Goal: Task Accomplishment & Management: Manage account settings

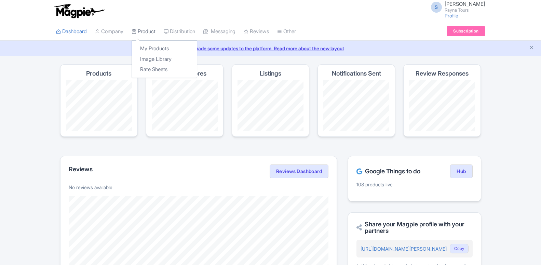
click at [147, 29] on link "Product" at bounding box center [144, 31] width 24 height 19
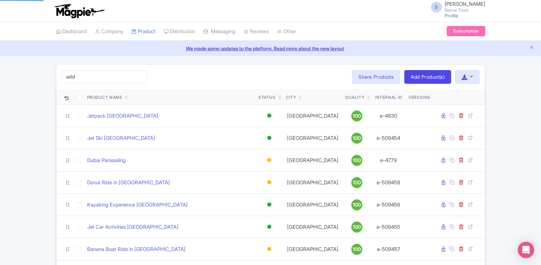
type input "wild"
click button "Search" at bounding box center [0, 0] width 0 height 0
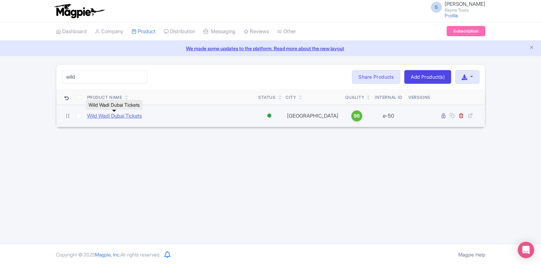
click at [122, 118] on link "Wild Wadi Dubai Tickets" at bounding box center [114, 116] width 55 height 8
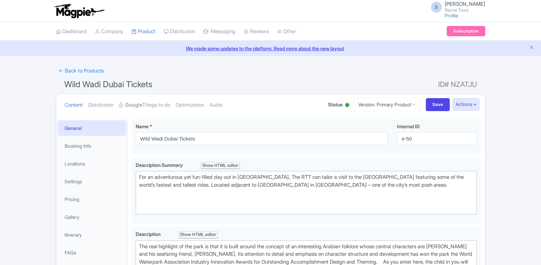
click at [143, 104] on link "Google Things to do" at bounding box center [144, 105] width 51 height 22
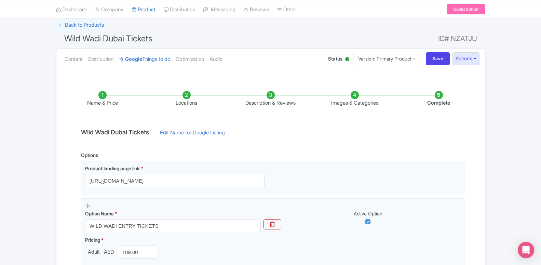
scroll to position [105, 0]
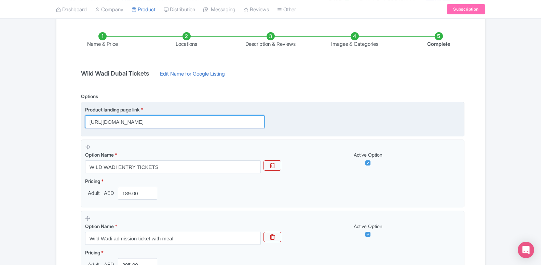
click at [155, 119] on input "https://www.raynatours.com/dubai/water-parks/wild-wadi-water-park-e-50" at bounding box center [174, 121] width 179 height 13
click at [167, 122] on input "https://www.raynatours.com/dubai/water-parks/wild-wadi-water-park-e-50" at bounding box center [174, 121] width 179 height 13
click at [216, 123] on input "https://www.raynatours.com/dubai/water-parks/wild-wadi-water-park-e-50" at bounding box center [174, 121] width 179 height 13
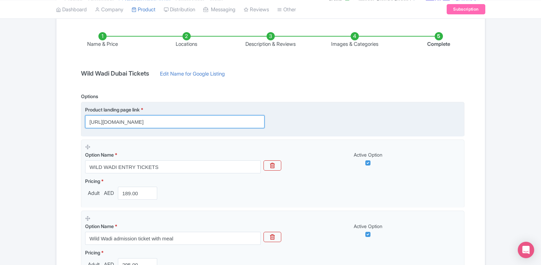
click at [216, 123] on input "https://www.raynatours.com/dubai/water-parks/wild-wadi-water-park-e-50" at bounding box center [174, 121] width 179 height 13
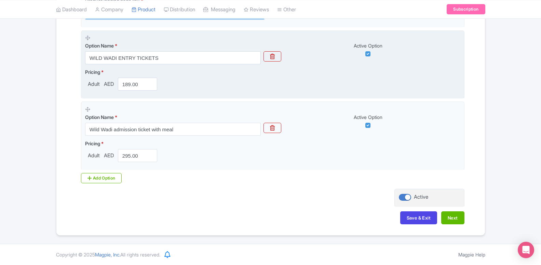
scroll to position [109, 0]
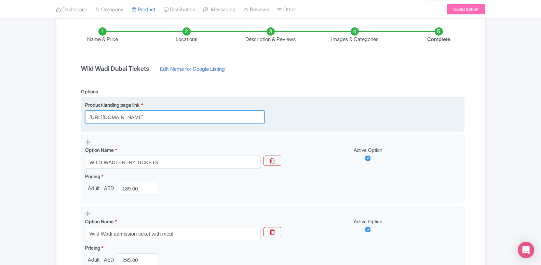
paste input "dubai.raynatours.com/wild-wadi-combo-offers"
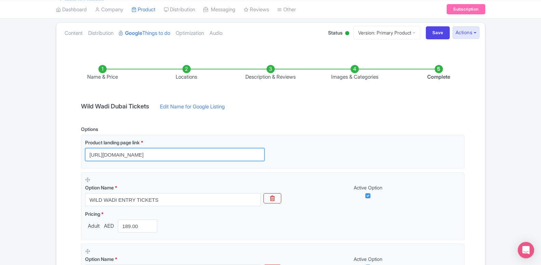
scroll to position [40, 0]
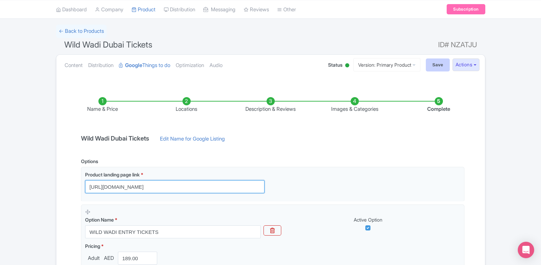
type input "[URL][DOMAIN_NAME]"
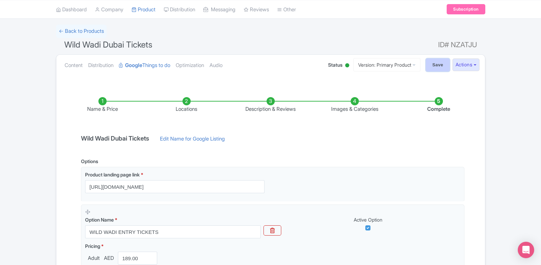
click at [429, 63] on input "Save" at bounding box center [438, 64] width 24 height 13
type input "Saving..."
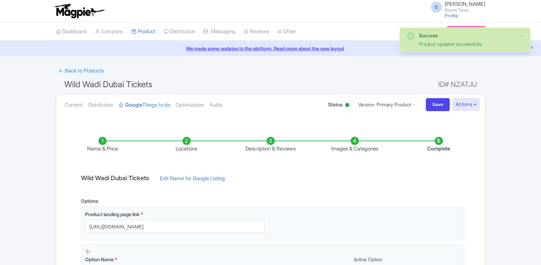
scroll to position [209, 0]
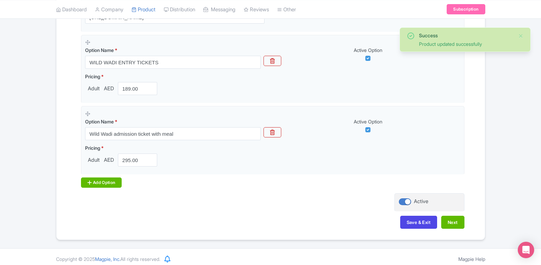
click at [106, 187] on div "Add Option" at bounding box center [101, 182] width 41 height 10
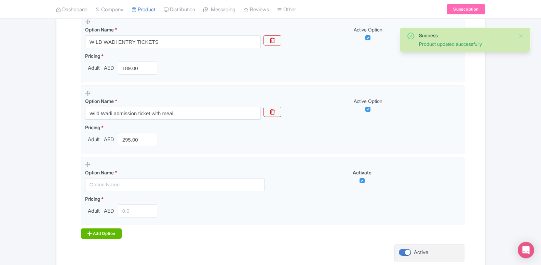
scroll to position [244, 0]
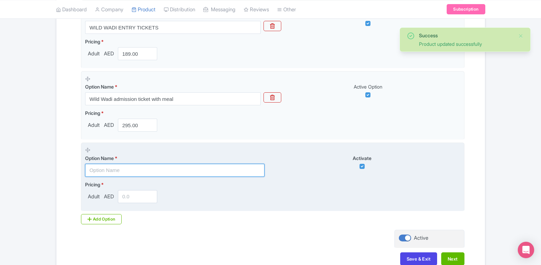
click at [102, 168] on input "text" at bounding box center [174, 170] width 179 height 13
paste input "Wild Wadi with Dubai Standard Trio Package"
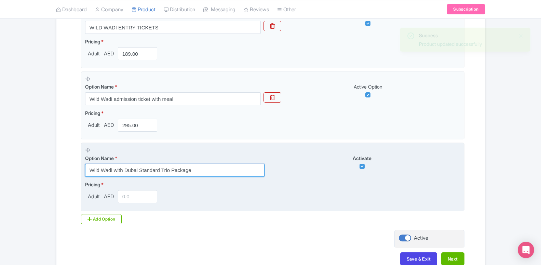
type input "Wild Wadi with Dubai Standard Trio Package"
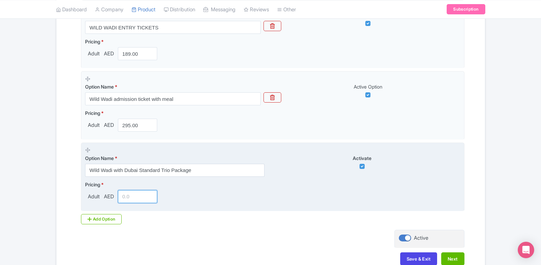
click at [124, 198] on input "number" at bounding box center [138, 196] width 40 height 13
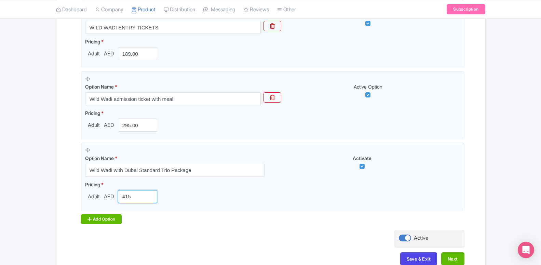
type input "415"
click at [110, 219] on div "Add Option" at bounding box center [101, 219] width 41 height 10
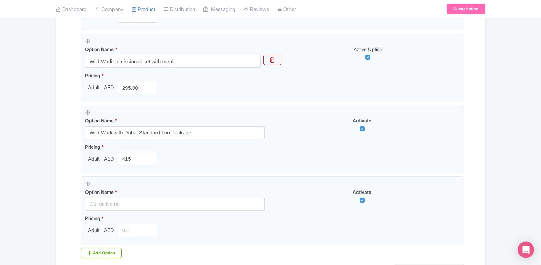
scroll to position [314, 0]
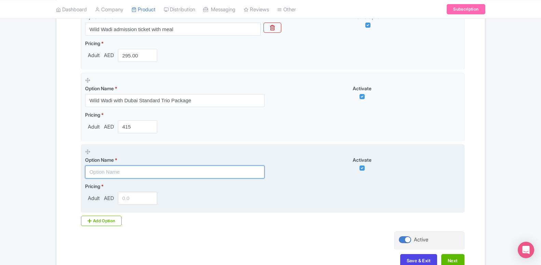
click at [107, 176] on input "text" at bounding box center [174, 171] width 179 height 13
paste input "Wild Wadi with Dubai Premium Trio Package"
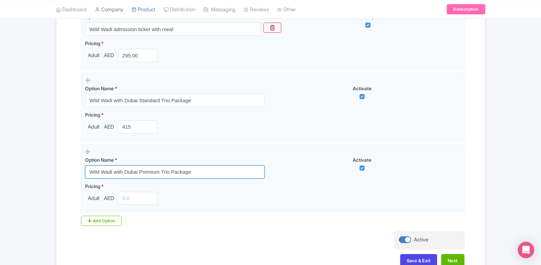
type input "Wild Wadi with Dubai Premium Trio Package"
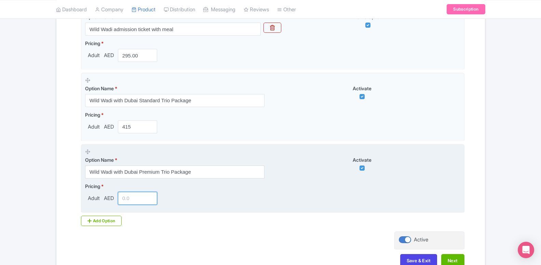
click at [123, 200] on input "number" at bounding box center [138, 198] width 40 height 13
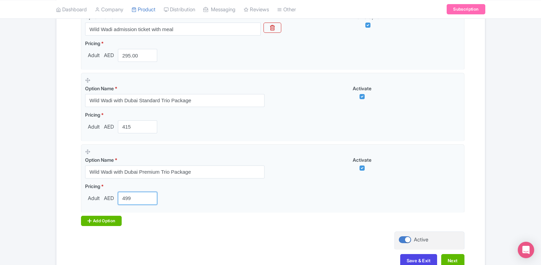
type input "499"
click at [111, 219] on div "Add Option" at bounding box center [101, 221] width 41 height 10
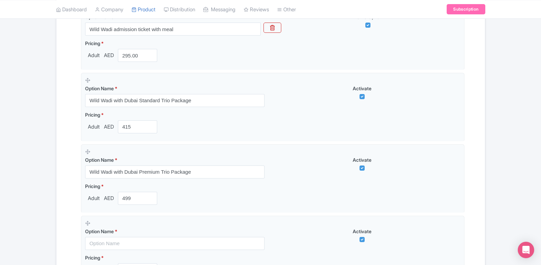
scroll to position [418, 0]
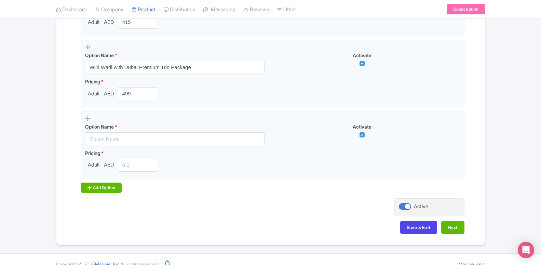
click at [113, 189] on div "Add Option" at bounding box center [101, 187] width 41 height 10
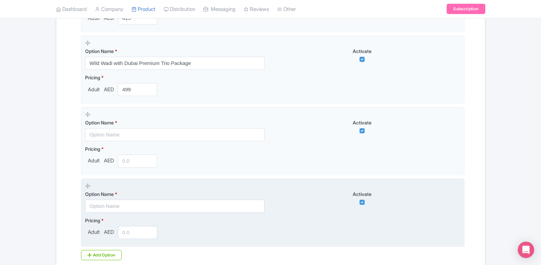
scroll to position [488, 0]
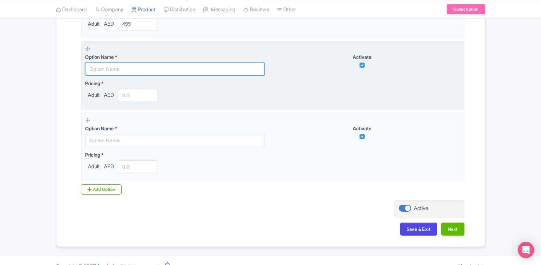
click at [123, 70] on input "text" at bounding box center [174, 69] width 179 height 13
paste input "Book Wild Wadi & GET Crocodile Park for only AED 46"
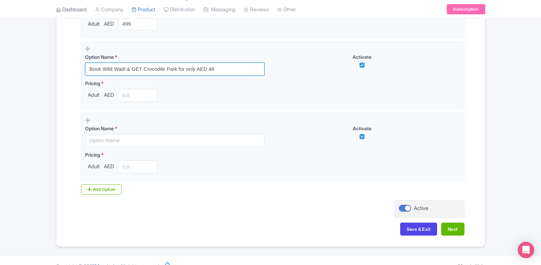
type input "Book Wild Wadi & GET Crocodile Park for only AED 46"
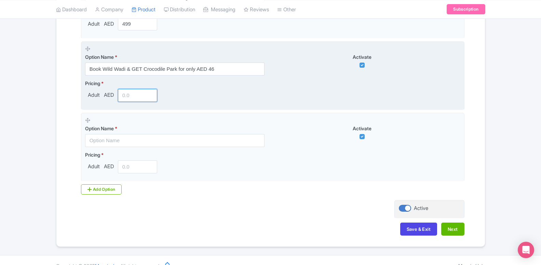
click at [134, 95] on input "number" at bounding box center [138, 95] width 40 height 13
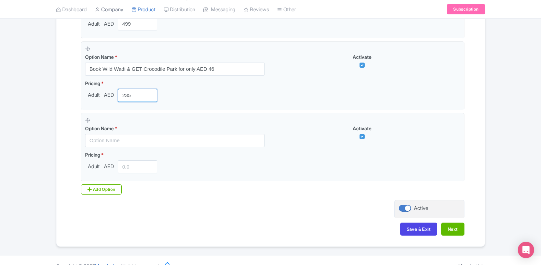
type input "235"
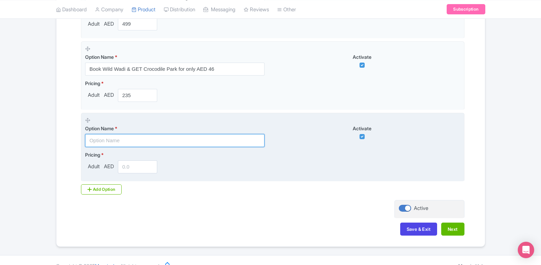
click at [132, 136] on input "text" at bounding box center [174, 140] width 179 height 13
paste input "Book Wild Wadi & GET IMG Worlds for only AED 180"
type input "Book Wild Wadi & GET IMG Worlds for only AED 180"
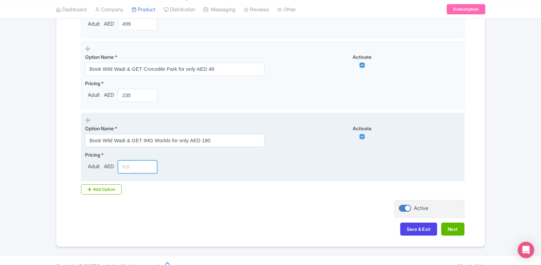
click at [127, 169] on input "number" at bounding box center [138, 166] width 40 height 13
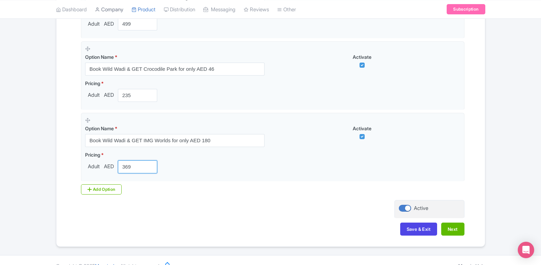
type input "369"
click at [108, 187] on div "Add Option" at bounding box center [101, 189] width 41 height 10
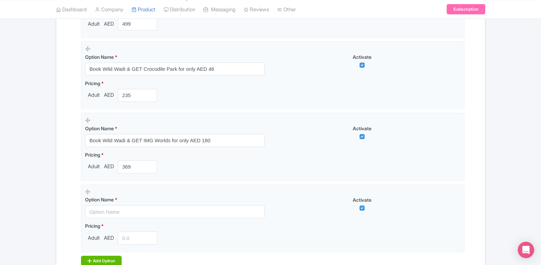
scroll to position [558, 0]
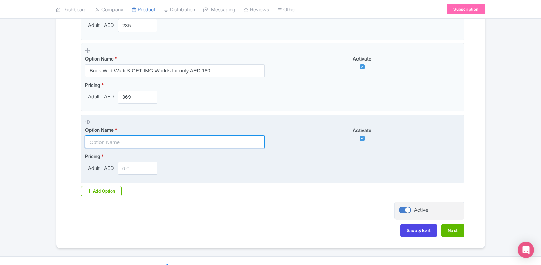
click at [114, 137] on input "text" at bounding box center [174, 141] width 179 height 13
paste input "Book Wild Wadi & GET AYA Universe for only AED 86"
type input "Book Wild Wadi & GET AYA Universe for only AED 86"
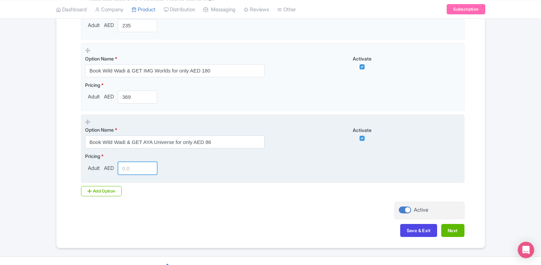
click at [121, 170] on input "number" at bounding box center [138, 168] width 40 height 13
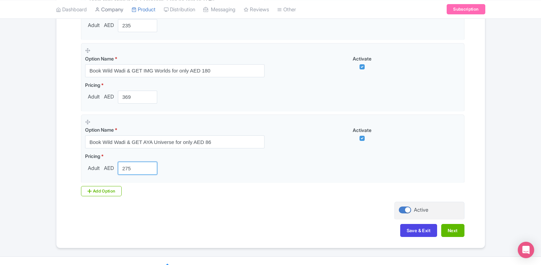
type input "275"
click at [117, 190] on div "Add Option" at bounding box center [101, 191] width 41 height 10
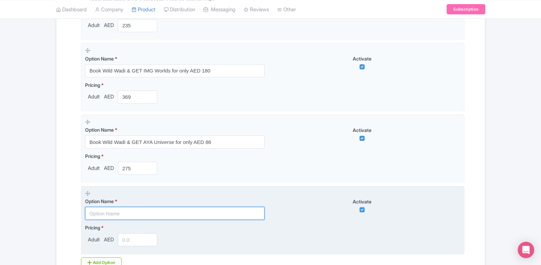
click at [126, 215] on input "text" at bounding box center [174, 213] width 179 height 13
type input "v"
paste input "Book Wild Wadi & GET The Green Planet for only AED 110"
type input "Book Wild Wadi & GET The Green Planet for only AED 110"
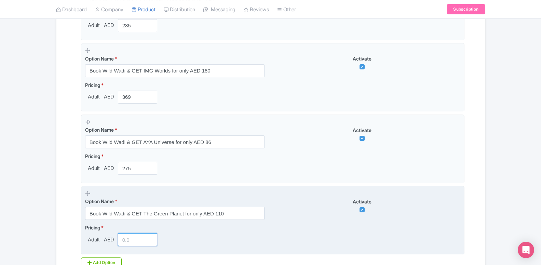
click at [131, 239] on input "number" at bounding box center [138, 239] width 40 height 13
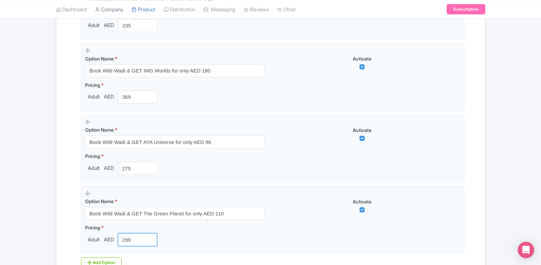
type input "299"
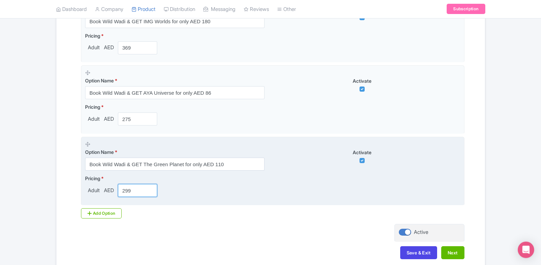
scroll to position [627, 0]
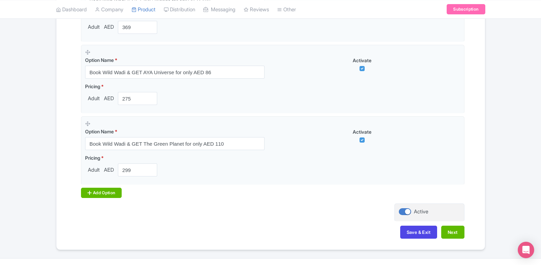
click at [109, 192] on div "Add Option" at bounding box center [101, 193] width 41 height 10
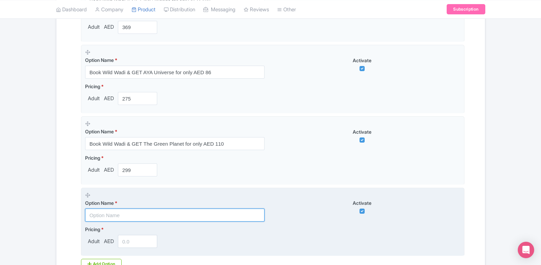
click at [130, 216] on input "text" at bounding box center [174, 214] width 179 height 13
paste input "Book Wild Wadi & GET Dubai Aquarium for only AED 120"
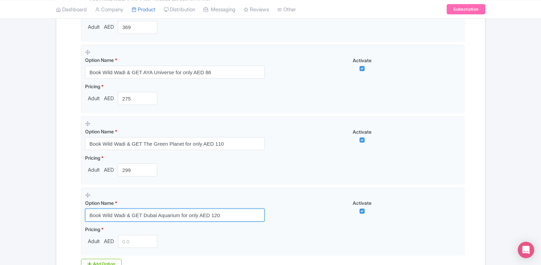
type input "Book Wild Wadi & GET Dubai Aquarium for only AED 120"
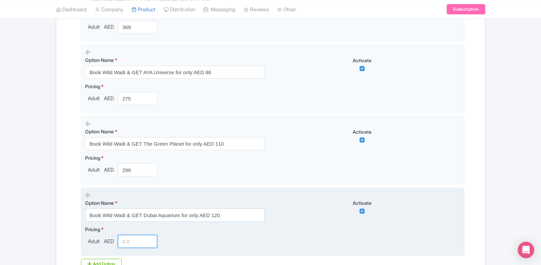
click at [125, 240] on input "number" at bounding box center [138, 241] width 40 height 13
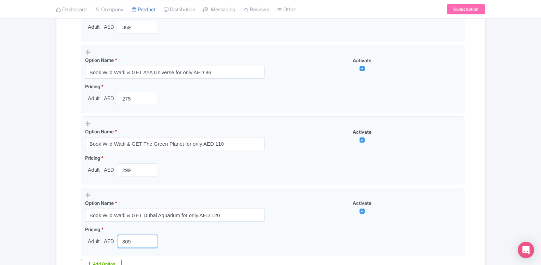
type input "309"
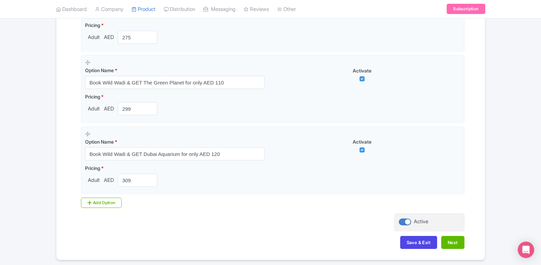
scroll to position [697, 0]
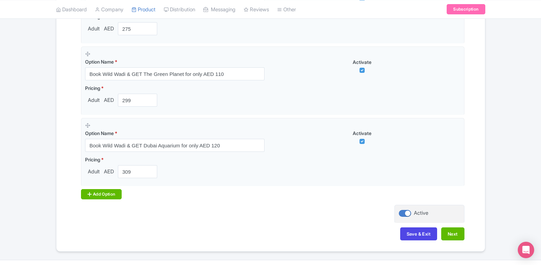
click at [119, 194] on div "Add Option" at bounding box center [101, 194] width 41 height 10
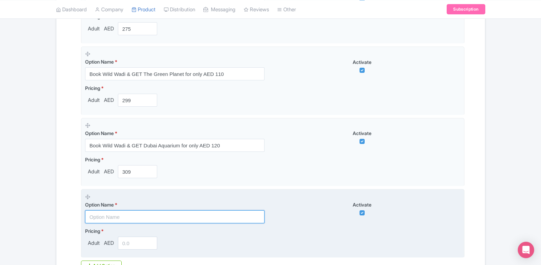
click at [130, 219] on input "text" at bounding box center [174, 216] width 179 height 13
paste input "Book Wild Wadi & GET Burj Khalifa for only AED 146"
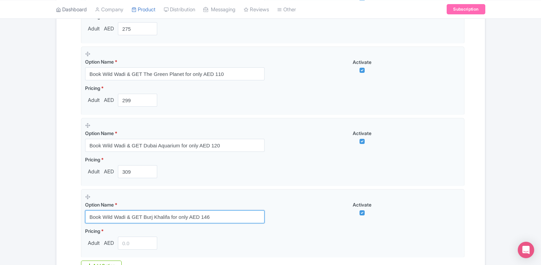
type input "Book Wild Wadi & GET Burj Khalifa for only AED 146"
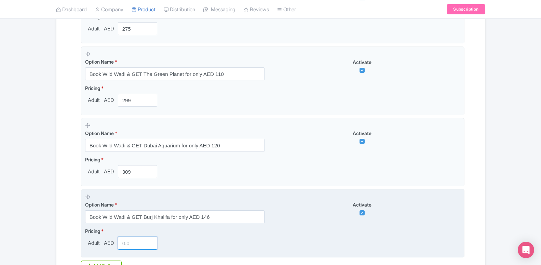
click at [127, 246] on input "number" at bounding box center [138, 242] width 40 height 13
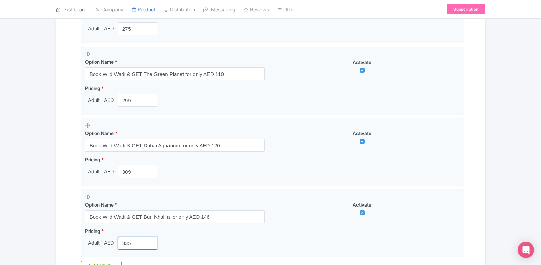
type input "335"
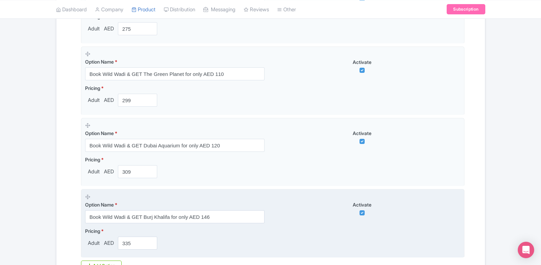
click at [96, 234] on label "Pricing *" at bounding box center [122, 230] width 75 height 7
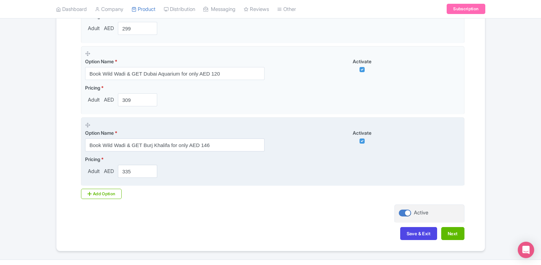
scroll to position [785, 0]
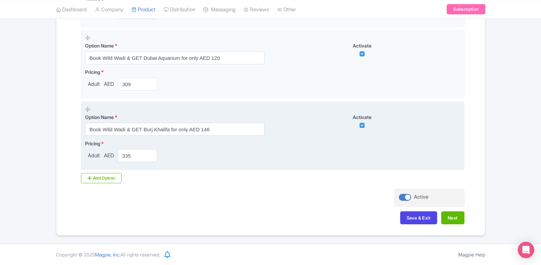
click at [98, 165] on fieldset "Option Name * Book Wild Wadi & GET Burj Khalifa for only AED 146 Activate Prici…" at bounding box center [272, 135] width 383 height 69
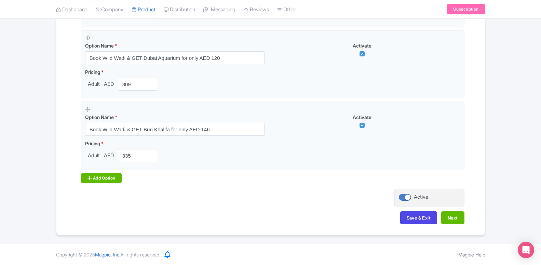
click at [100, 181] on div "Add Option" at bounding box center [101, 178] width 41 height 10
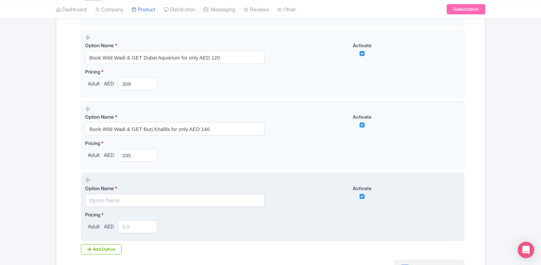
click at [118, 208] on fieldset "Option Name * Activate Pricing * Adult AED" at bounding box center [272, 207] width 383 height 69
click at [118, 202] on input "text" at bounding box center [174, 200] width 179 height 13
paste input "Book Wild Wadi & GET Ski [GEOGRAPHIC_DATA] for only AED 226"
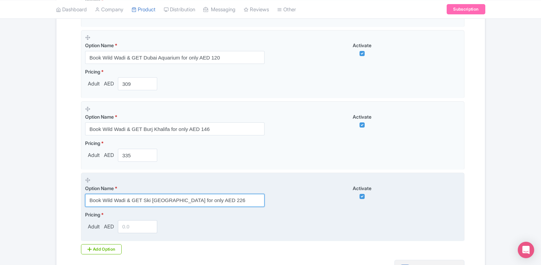
type input "Book Wild Wadi & GET Ski [GEOGRAPHIC_DATA] for only AED 226"
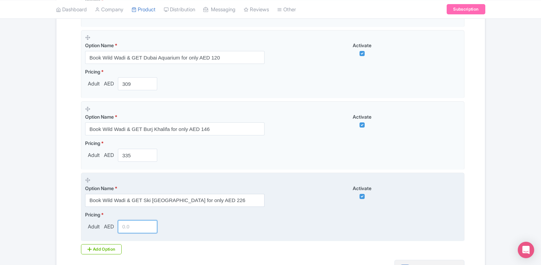
click at [132, 227] on input "number" at bounding box center [138, 226] width 40 height 13
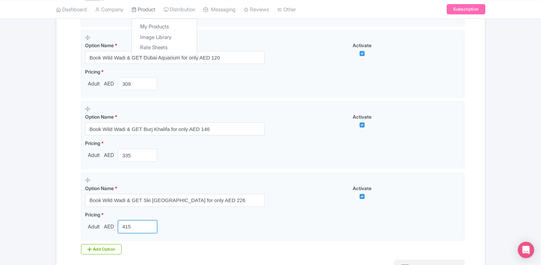
type input "415"
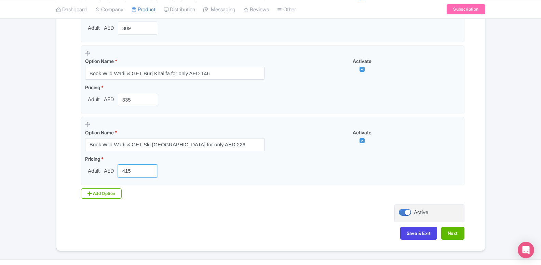
scroll to position [856, 0]
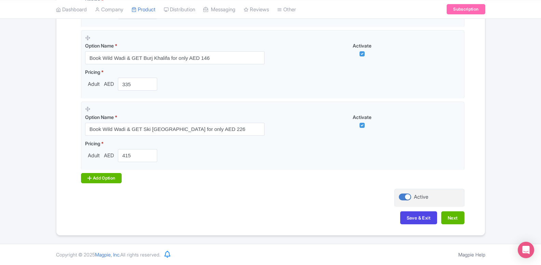
click at [112, 175] on div "Add Option" at bounding box center [101, 178] width 41 height 10
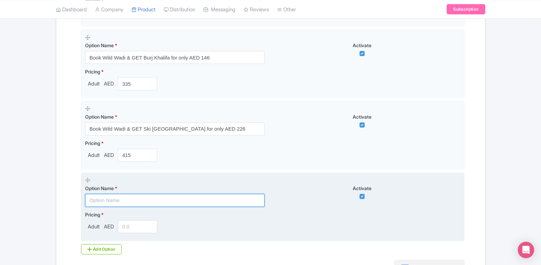
click at [126, 202] on input "text" at bounding box center [174, 200] width 179 height 13
paste input "Book Wild Wadi & GET Hot Air Balloon Ride for only AED 776"
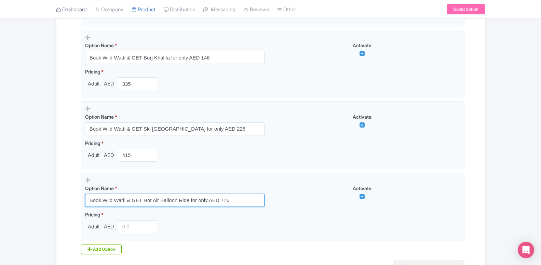
type input "Book Wild Wadi & GET Hot Air Balloon Ride for only AED 776"
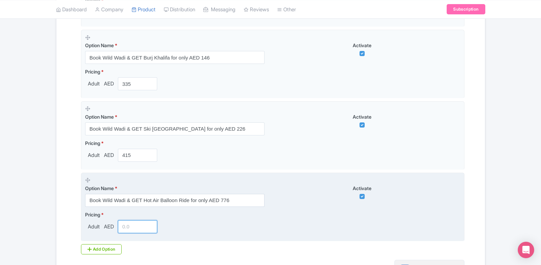
click at [133, 226] on input "number" at bounding box center [138, 226] width 40 height 13
type input "965"
click at [328, 219] on div "Pricing * Adult AED 965" at bounding box center [272, 222] width 375 height 22
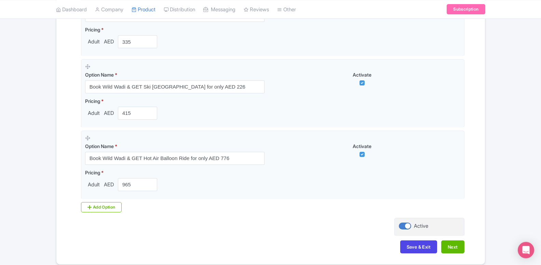
scroll to position [928, 0]
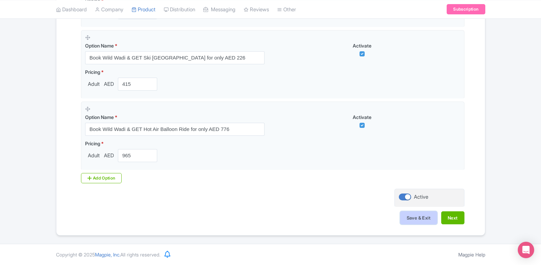
click at [410, 221] on button "Save & Exit" at bounding box center [418, 217] width 37 height 13
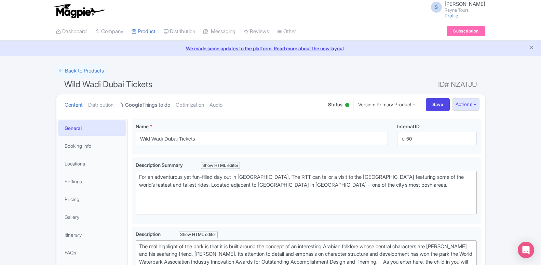
click at [156, 110] on link "Google Things to do" at bounding box center [144, 105] width 51 height 22
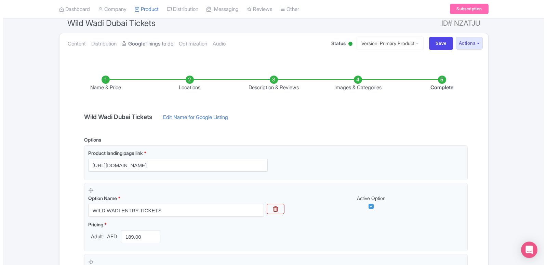
scroll to position [70, 0]
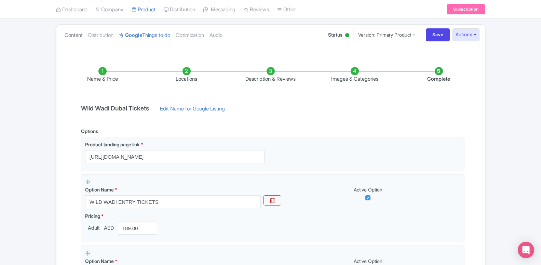
click at [71, 33] on link "Content" at bounding box center [74, 36] width 18 height 22
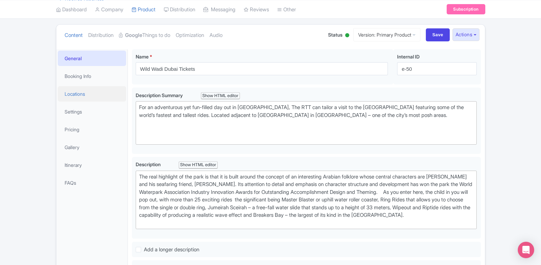
click at [79, 94] on link "Locations" at bounding box center [92, 93] width 68 height 15
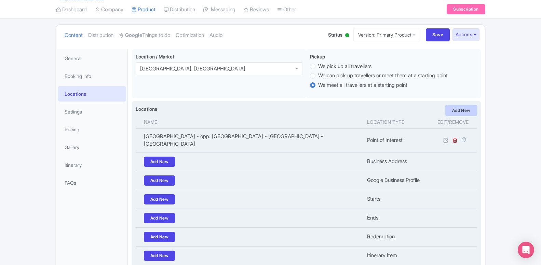
click at [455, 115] on link "Add New" at bounding box center [461, 110] width 31 height 10
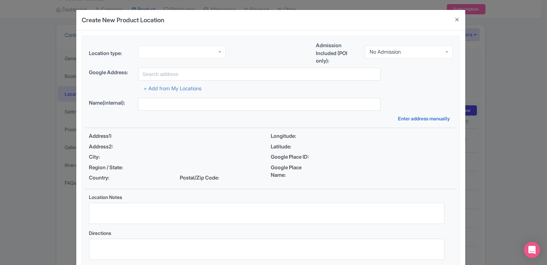
click at [150, 50] on div at bounding box center [181, 51] width 87 height 13
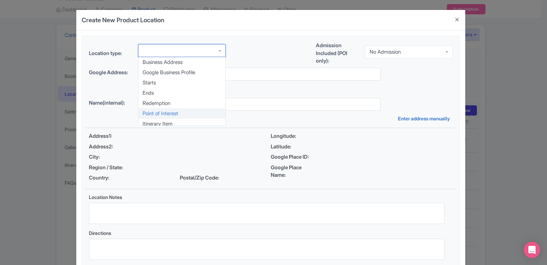
click at [164, 115] on div "Location type: Business Address Google Business Profile Starts Ends Redemption …" at bounding box center [271, 152] width 372 height 233
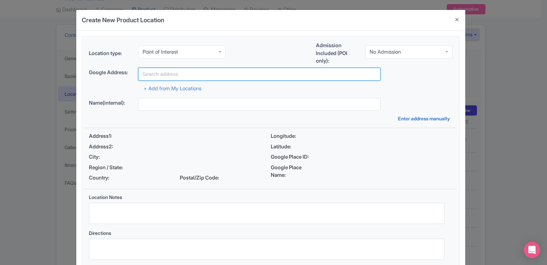
click at [169, 77] on input "text" at bounding box center [259, 74] width 242 height 13
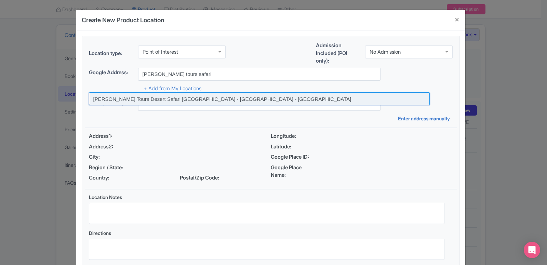
click at [173, 93] on input at bounding box center [259, 98] width 341 height 13
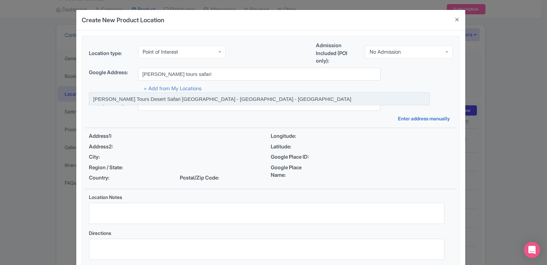
type input "[PERSON_NAME] Tours Desert Safari [GEOGRAPHIC_DATA] - [GEOGRAPHIC_DATA] - [GEOG…"
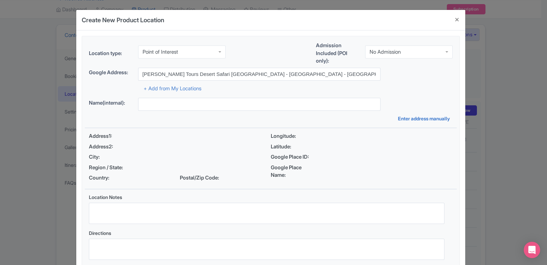
type input "[PERSON_NAME] Tours Desert Safari [GEOGRAPHIC_DATA] - [GEOGRAPHIC_DATA] - [GEOG…"
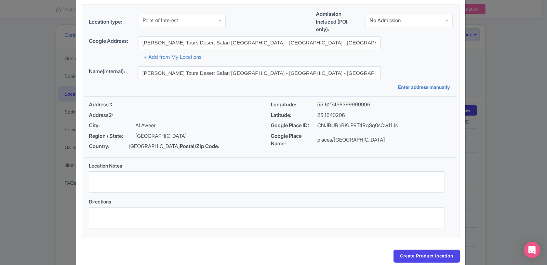
scroll to position [53, 0]
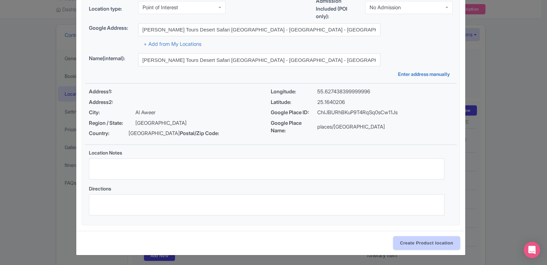
click at [418, 240] on input "Create Product location" at bounding box center [426, 242] width 66 height 13
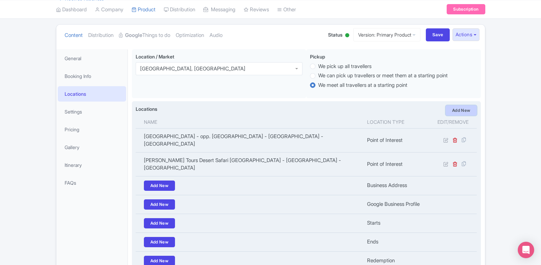
click at [464, 111] on link "Add New" at bounding box center [461, 110] width 31 height 10
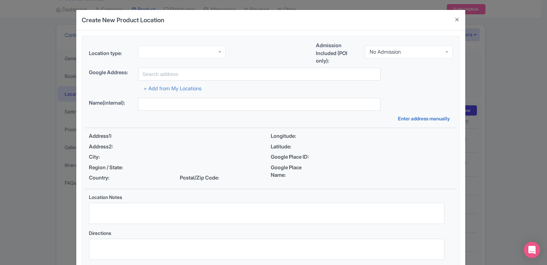
click at [148, 49] on div at bounding box center [181, 51] width 87 height 13
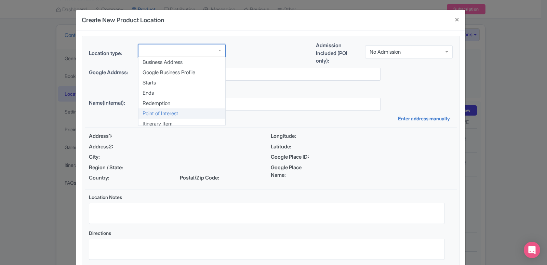
click at [161, 112] on div "Location type: Business Address Google Business Profile Starts Ends Redemption …" at bounding box center [271, 152] width 372 height 233
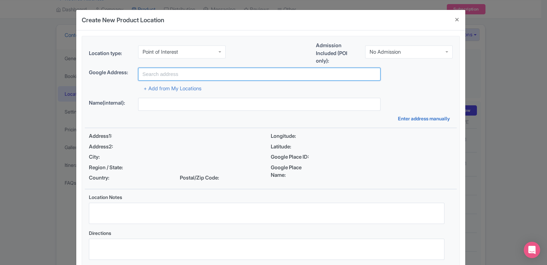
click at [212, 74] on input "text" at bounding box center [259, 74] width 242 height 13
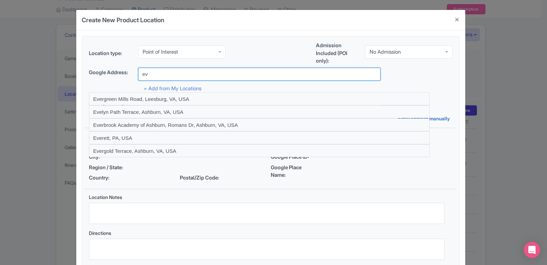
type input "e"
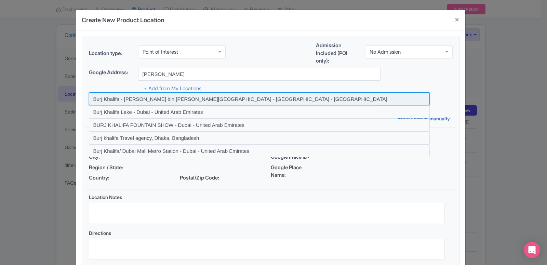
click at [194, 98] on input at bounding box center [259, 98] width 341 height 13
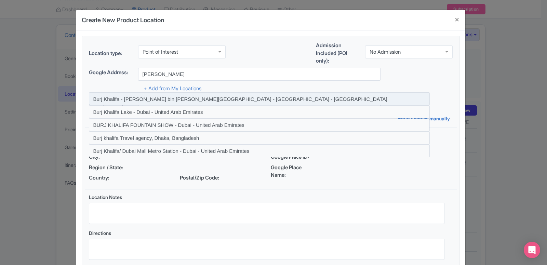
type input "Burj Khalifa - [PERSON_NAME] bin [PERSON_NAME][GEOGRAPHIC_DATA] - [GEOGRAPHIC_D…"
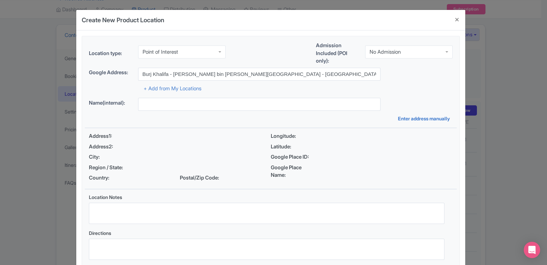
type input "Burj Khalifa - [PERSON_NAME] bin [PERSON_NAME][GEOGRAPHIC_DATA] - [GEOGRAPHIC_D…"
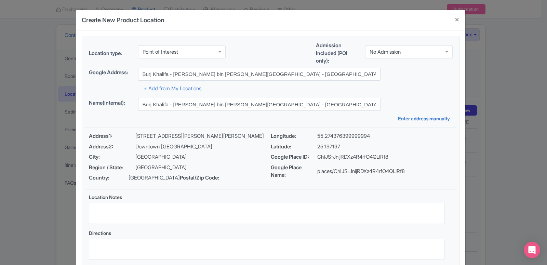
scroll to position [53, 0]
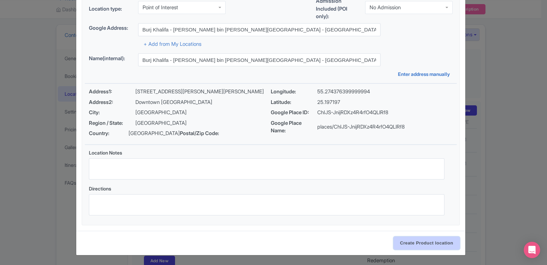
click at [437, 243] on input "Create Product location" at bounding box center [426, 242] width 66 height 13
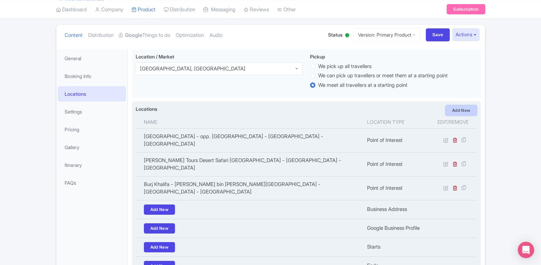
click at [457, 113] on link "Add New" at bounding box center [461, 110] width 31 height 10
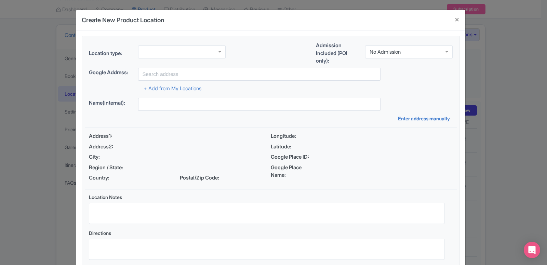
click at [168, 53] on div at bounding box center [181, 51] width 87 height 13
click at [163, 114] on div "Location type: Point of Interest Point of Interest Business Address Google Busi…" at bounding box center [271, 152] width 372 height 233
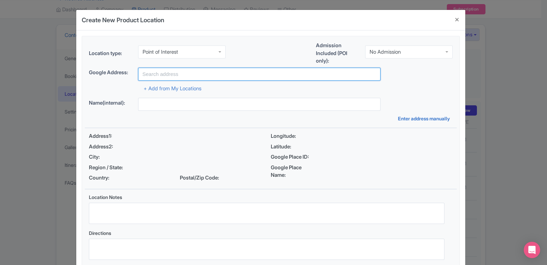
click at [170, 75] on input "text" at bounding box center [259, 74] width 242 height 13
type input "s"
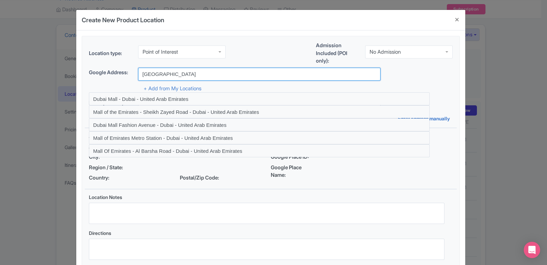
click at [177, 72] on input "[GEOGRAPHIC_DATA]" at bounding box center [259, 74] width 242 height 13
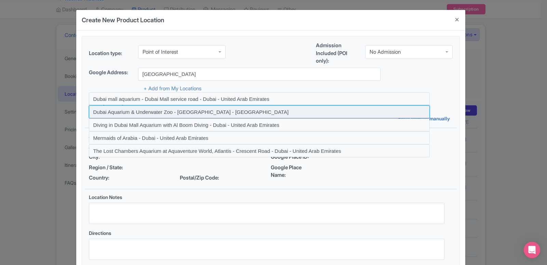
click at [168, 111] on input at bounding box center [259, 111] width 341 height 13
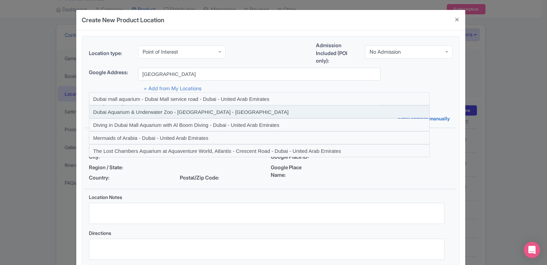
type input "Dubai Aquarium & Underwater Zoo - [GEOGRAPHIC_DATA] - [GEOGRAPHIC_DATA]"
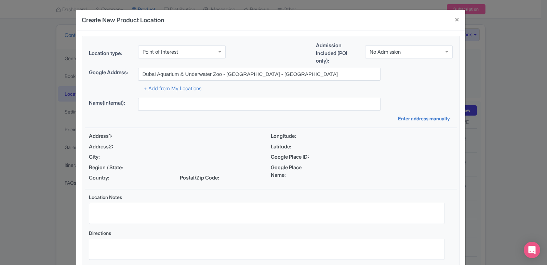
type input "Dubai Aquarium & Underwater Zoo - [GEOGRAPHIC_DATA] - [GEOGRAPHIC_DATA]"
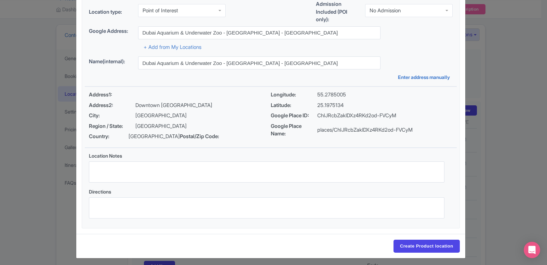
scroll to position [53, 0]
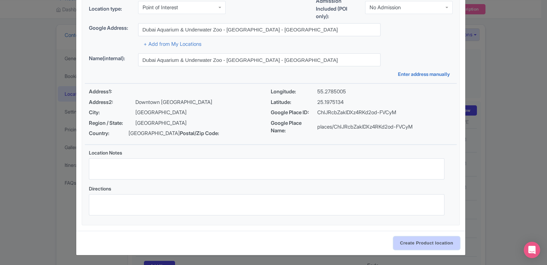
click at [429, 243] on input "Create Product location" at bounding box center [426, 242] width 66 height 13
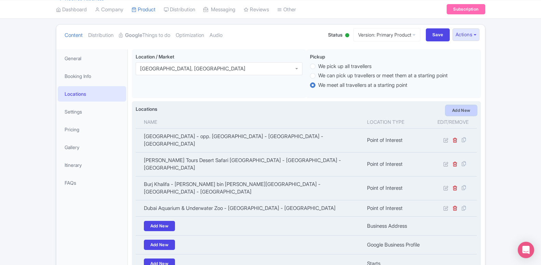
click at [471, 110] on link "Add New" at bounding box center [461, 110] width 31 height 10
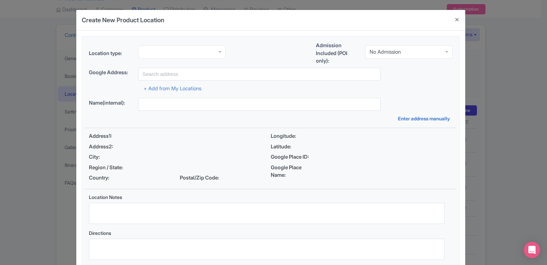
click at [193, 50] on div at bounding box center [181, 51] width 87 height 13
click at [160, 112] on div "Location type: Point of Interest Point of Interest Business Address Google Busi…" at bounding box center [271, 152] width 372 height 233
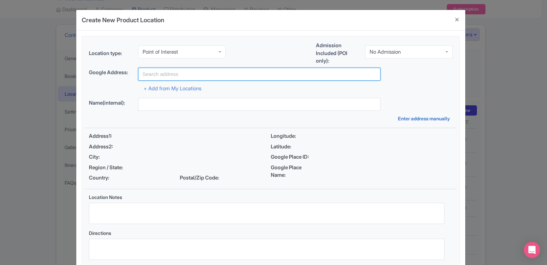
click at [164, 77] on input "text" at bounding box center [259, 74] width 242 height 13
click at [165, 78] on input "text" at bounding box center [259, 74] width 242 height 13
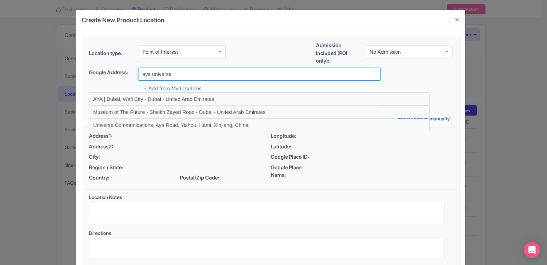
click at [151, 70] on input "aya universe" at bounding box center [259, 74] width 242 height 13
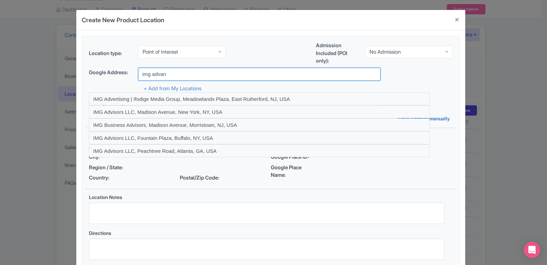
click at [163, 77] on input "img advan" at bounding box center [259, 74] width 242 height 13
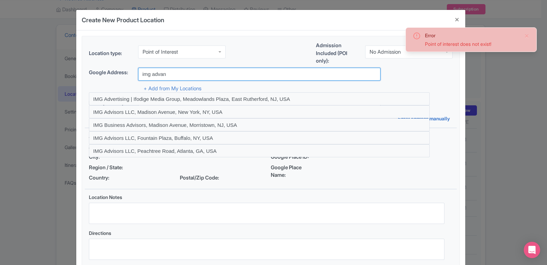
click at [163, 77] on input "img advan" at bounding box center [259, 74] width 242 height 13
paste input "IMG World"
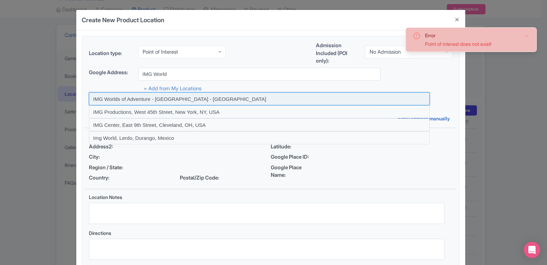
click at [125, 97] on input at bounding box center [259, 98] width 341 height 13
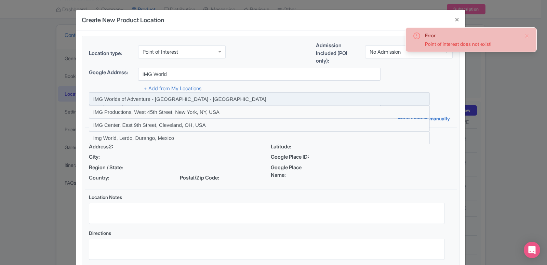
type input "IMG Worlds of Adventure - [GEOGRAPHIC_DATA] - [GEOGRAPHIC_DATA]"
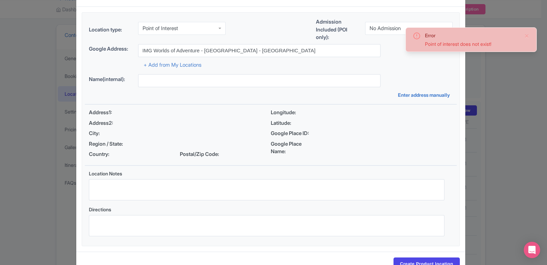
scroll to position [45, 0]
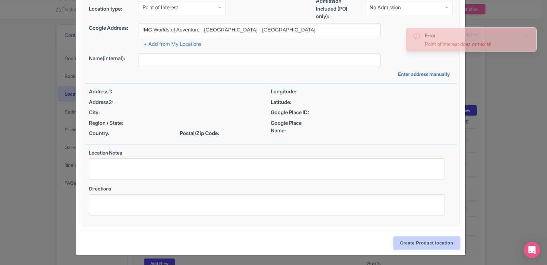
click at [412, 242] on input "Create Product location" at bounding box center [426, 242] width 66 height 13
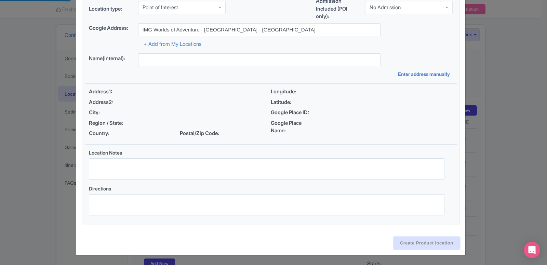
type input "IMG Worlds of Adventure - [GEOGRAPHIC_DATA] - [GEOGRAPHIC_DATA]"
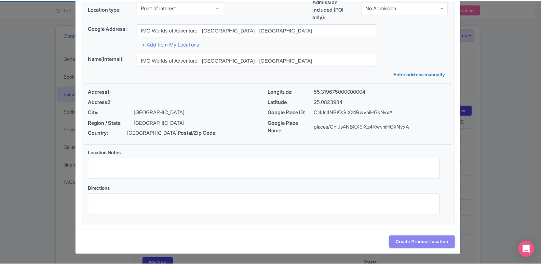
scroll to position [0, 0]
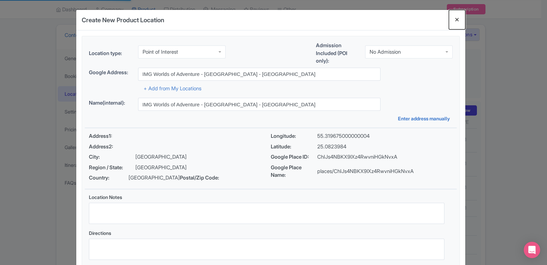
click at [452, 22] on button "Close" at bounding box center [457, 19] width 16 height 19
